Goal: Transaction & Acquisition: Purchase product/service

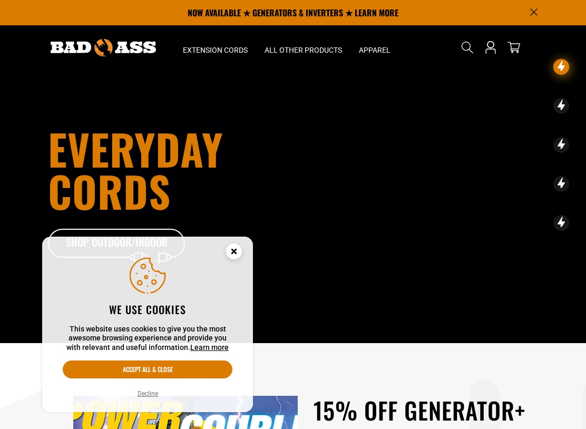
click at [241, 253] on circle "Cookie Consent" at bounding box center [234, 252] width 16 height 16
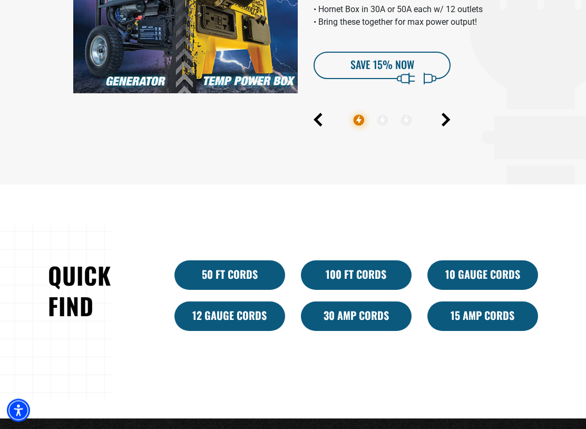
scroll to position [477, 0]
click at [370, 268] on link "100 Ft Cords" at bounding box center [356, 275] width 111 height 30
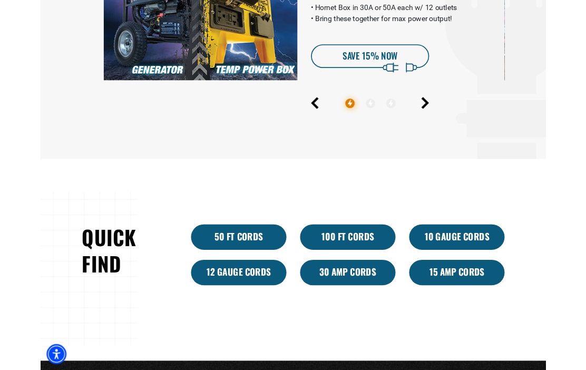
scroll to position [506, 0]
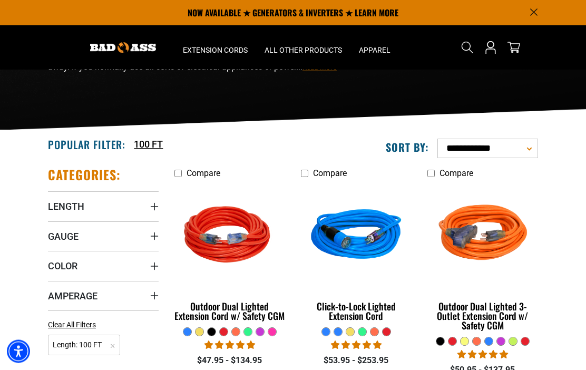
scroll to position [83, 0]
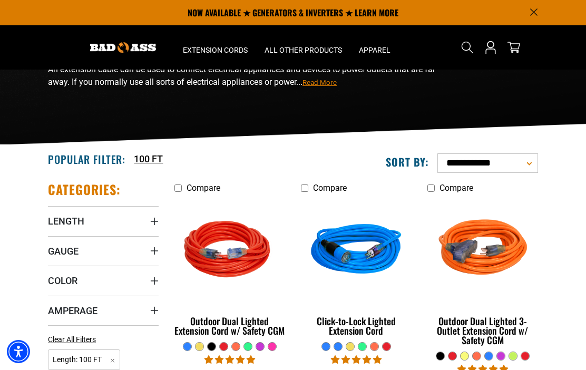
click at [83, 215] on summary "Length" at bounding box center [103, 221] width 111 height 30
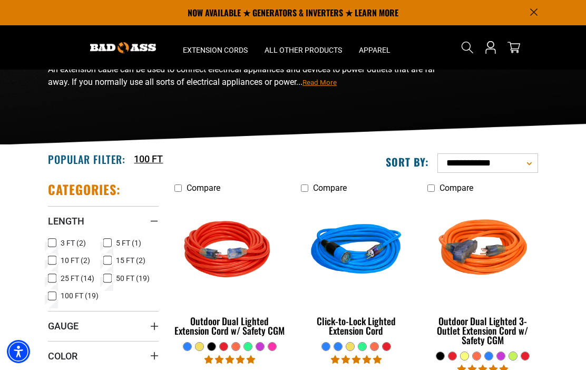
click at [77, 323] on span "Gauge" at bounding box center [63, 326] width 31 height 12
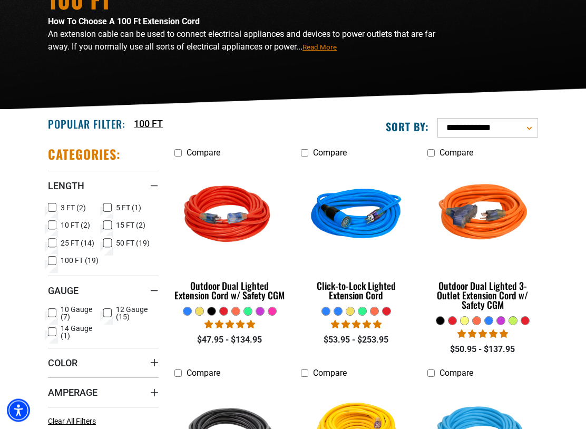
scroll to position [119, 0]
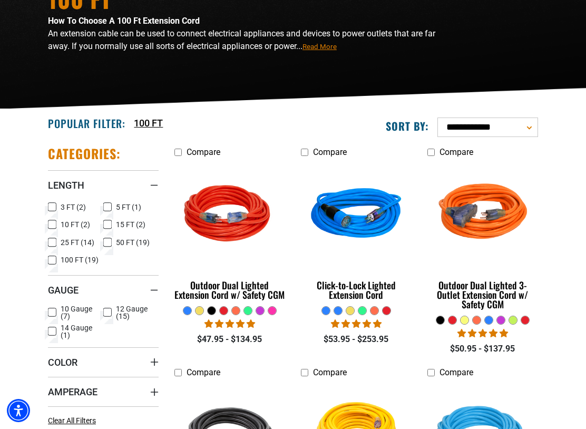
click at [57, 332] on label "14 Gauge (1) 14 Gauge (1 product)" at bounding box center [75, 331] width 55 height 15
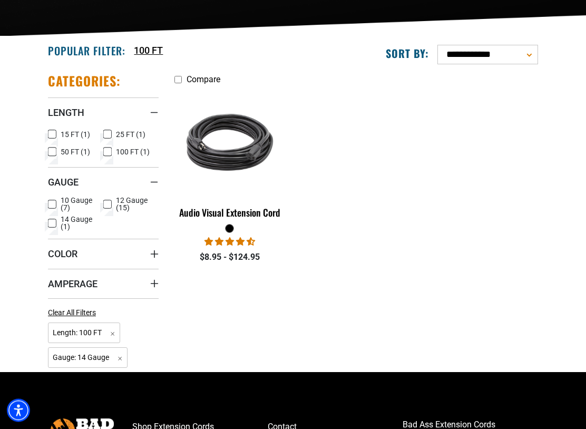
scroll to position [202, 0]
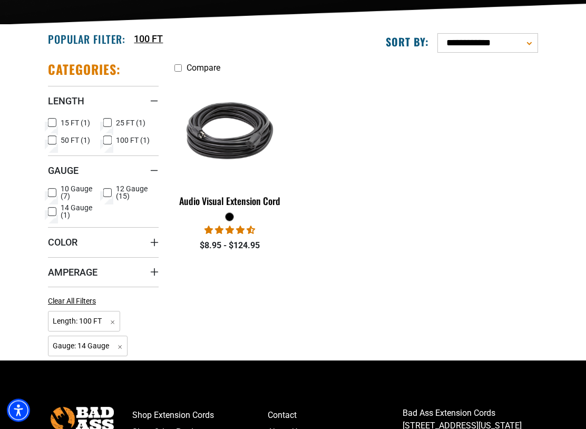
click at [81, 239] on summary "Color" at bounding box center [103, 243] width 111 height 30
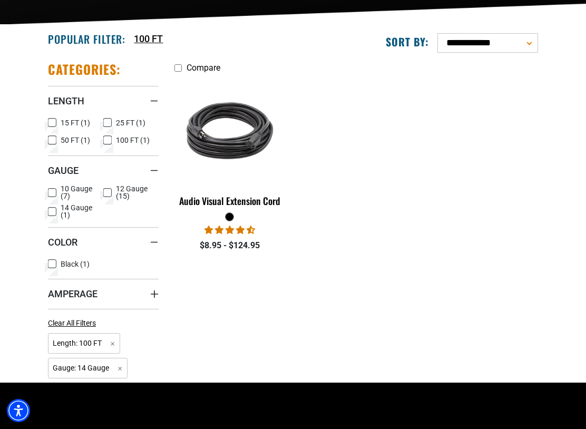
click at [57, 261] on label "Black (1) Black (1 product)" at bounding box center [75, 264] width 55 height 14
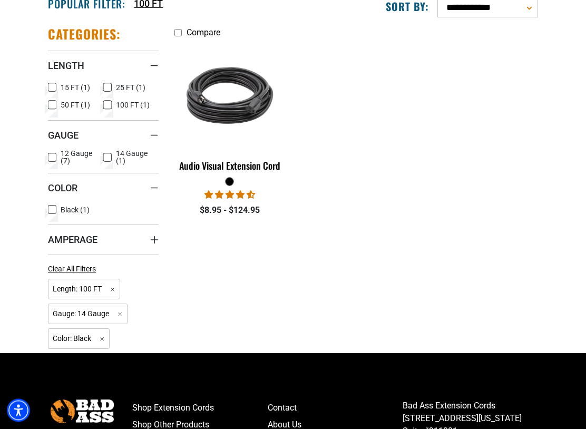
scroll to position [238, 0]
click at [94, 236] on span "Amperage" at bounding box center [73, 240] width 50 height 12
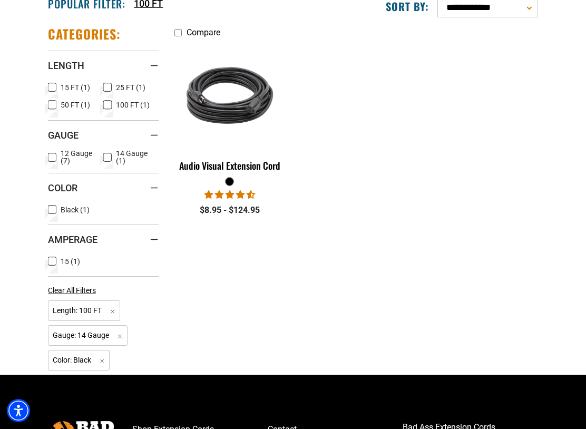
click at [55, 260] on icon at bounding box center [52, 262] width 8 height 14
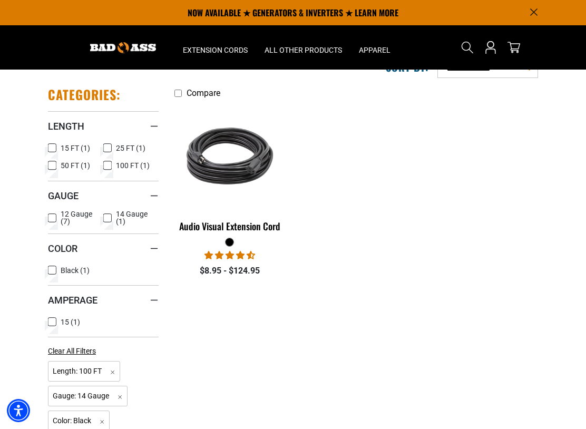
scroll to position [177, 0]
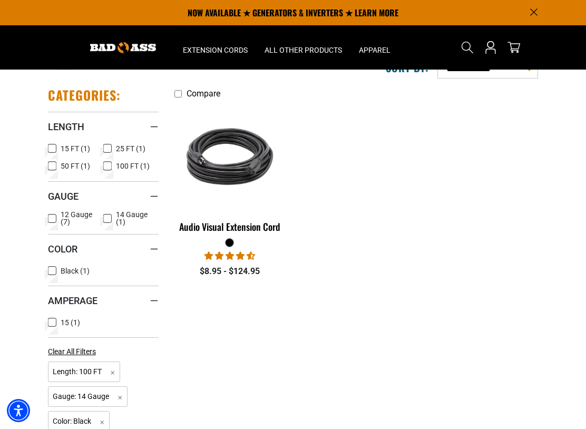
click at [243, 161] on img at bounding box center [230, 156] width 114 height 102
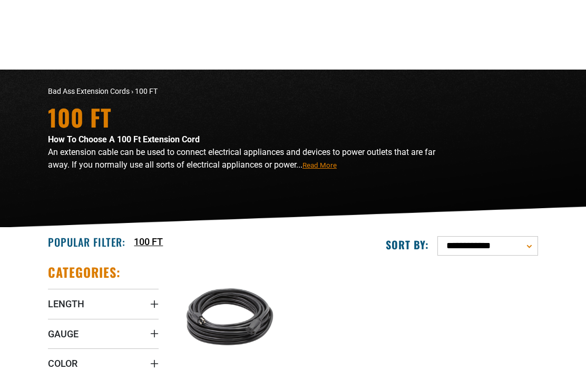
scroll to position [207, 0]
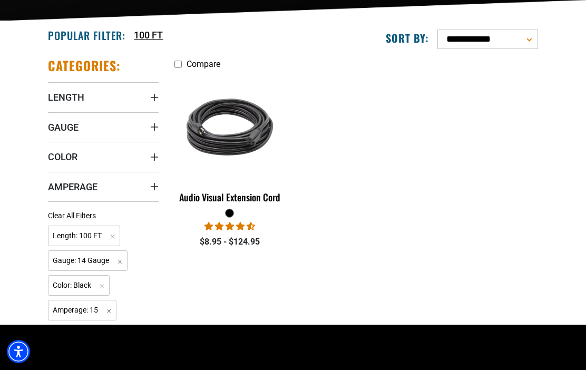
scroll to position [225, 0]
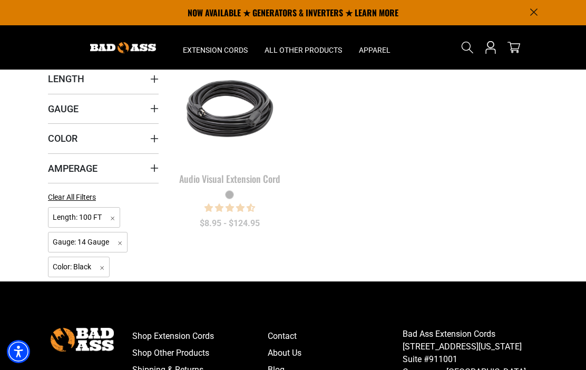
scroll to position [194, 0]
